Goal: Transaction & Acquisition: Purchase product/service

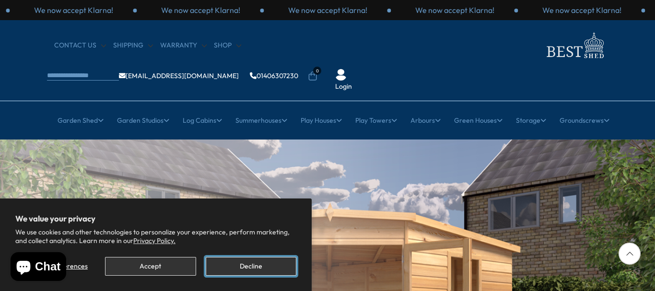
click at [233, 266] on button "Decline" at bounding box center [251, 266] width 91 height 19
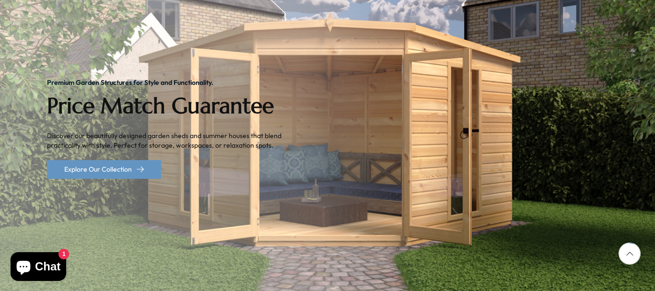
scroll to position [192, 0]
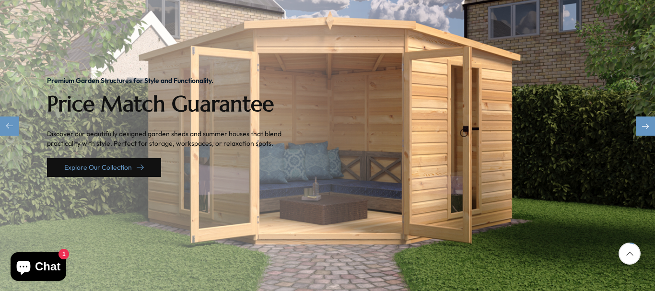
click at [93, 158] on link "Explore Our Collection" at bounding box center [104, 167] width 114 height 19
click at [107, 158] on link "Explore Our Collection" at bounding box center [104, 167] width 114 height 19
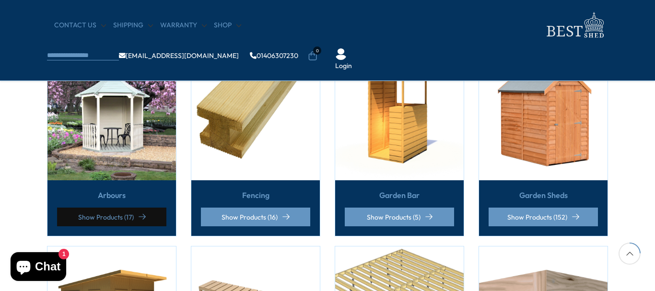
scroll to position [240, 0]
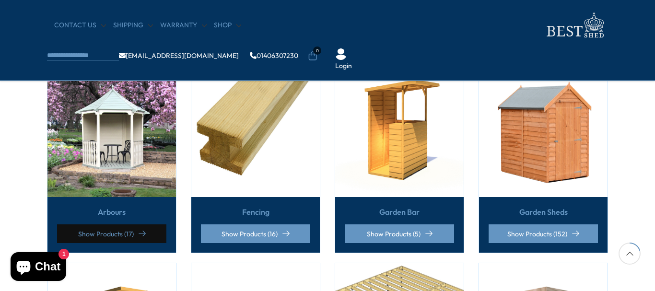
click at [118, 230] on link "Show Products (17)" at bounding box center [111, 233] width 109 height 19
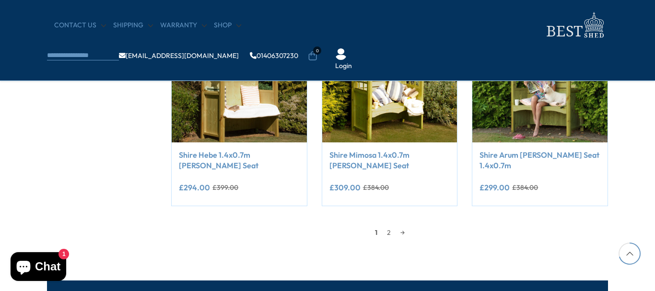
scroll to position [863, 0]
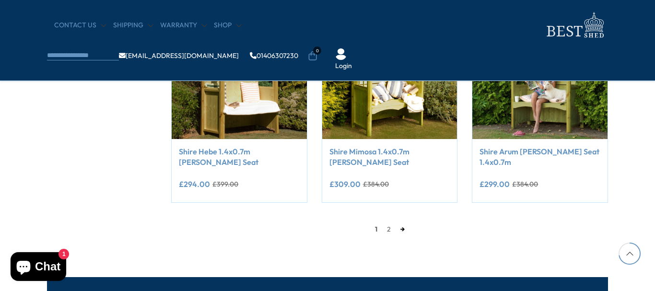
click at [402, 229] on link "→" at bounding box center [403, 229] width 14 height 14
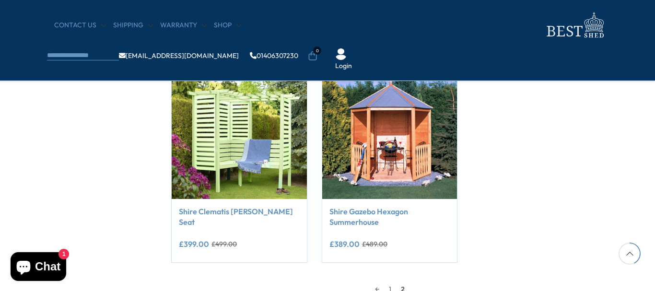
scroll to position [327, 0]
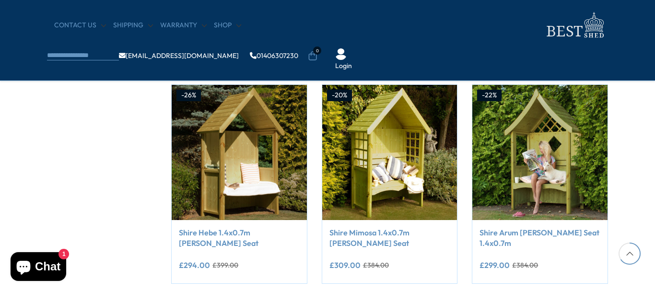
scroll to position [785, 0]
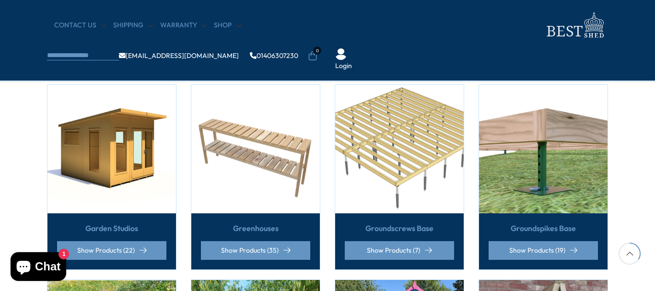
scroll to position [432, 0]
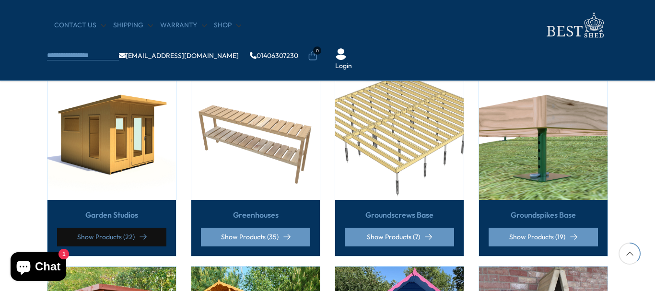
click at [126, 234] on link "Show Products (22)" at bounding box center [111, 237] width 109 height 19
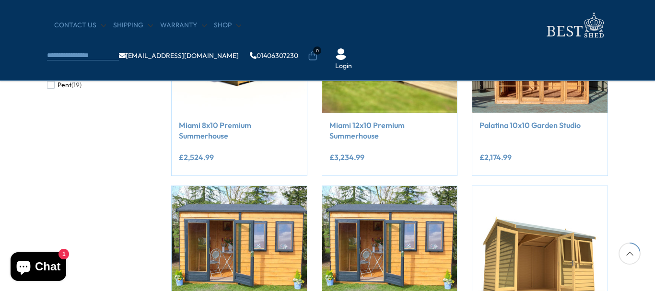
scroll to position [240, 0]
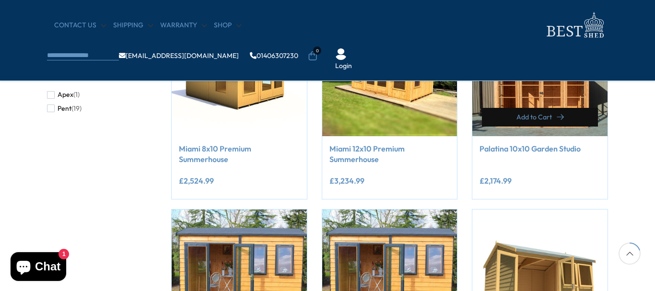
click at [500, 108] on button "Add to Cart" at bounding box center [540, 117] width 116 height 19
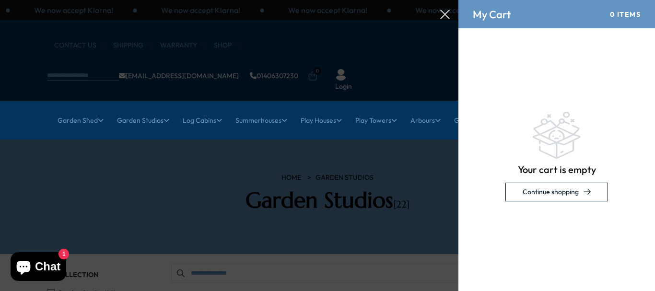
scroll to position [0, 0]
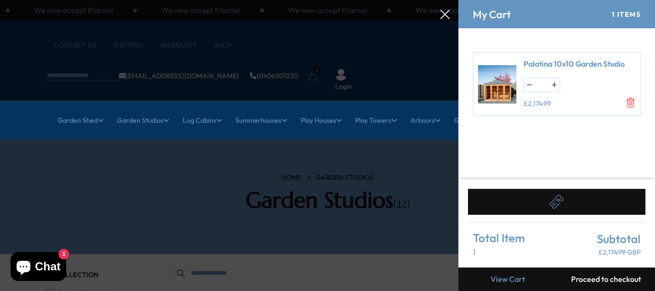
click at [509, 82] on img at bounding box center [497, 84] width 38 height 53
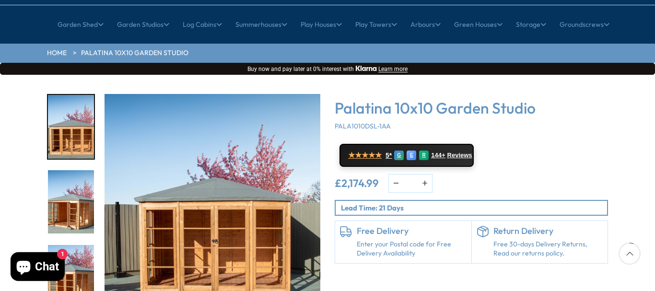
scroll to position [144, 0]
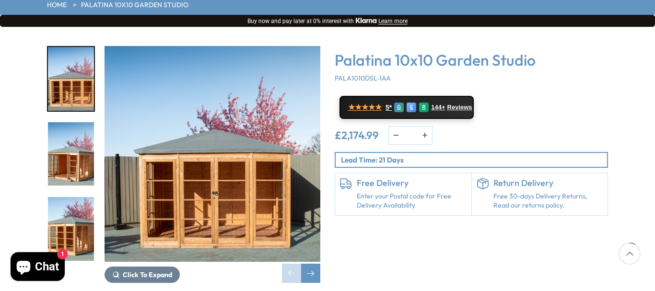
click at [79, 136] on img "2 / 30" at bounding box center [71, 154] width 46 height 64
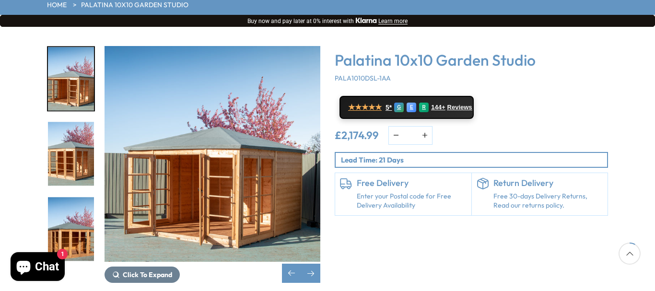
click at [71, 211] on img "4 / 30" at bounding box center [71, 229] width 46 height 64
